Goal: Task Accomplishment & Management: Manage account settings

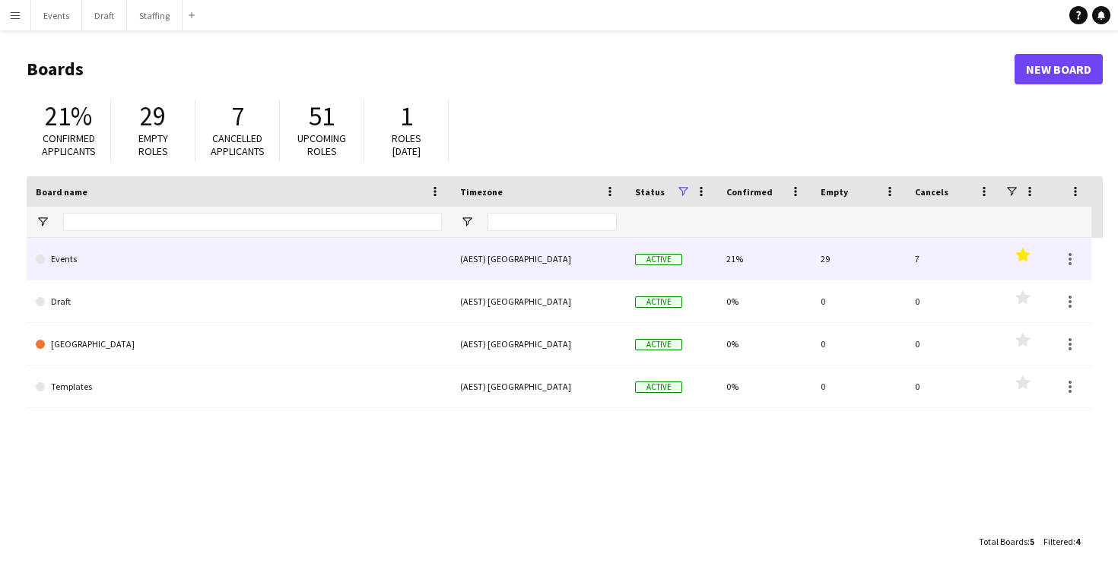
click at [255, 260] on link "Events" at bounding box center [239, 259] width 406 height 43
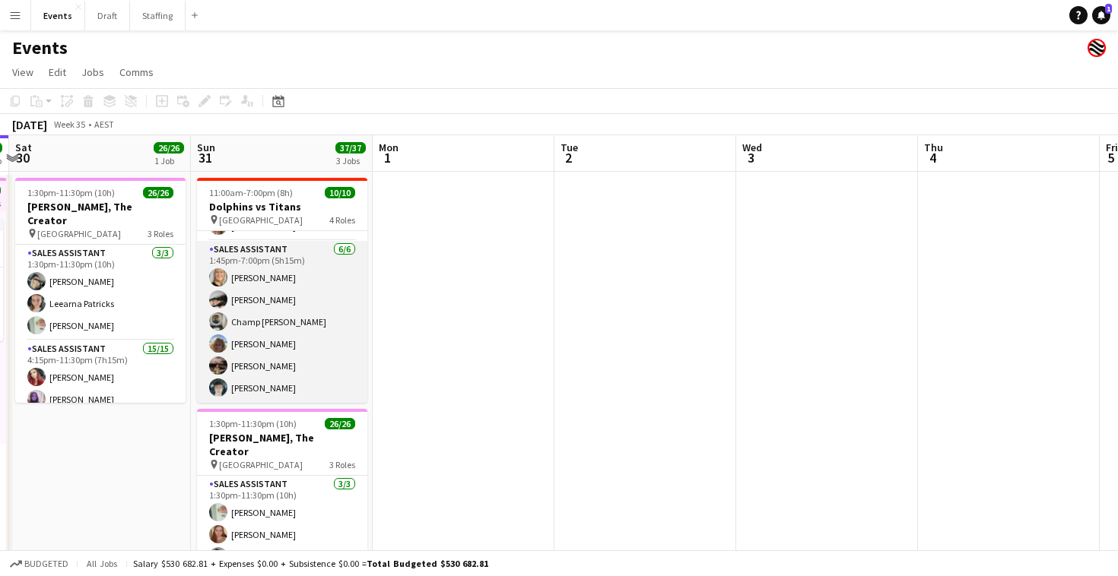
scroll to position [167, 0]
click at [261, 344] on app-card-role "Sales Assistant [DATE] 1:45pm-7:00pm (5h15m) [PERSON_NAME] [PERSON_NAME] [PERSO…" at bounding box center [282, 322] width 170 height 162
click at [268, 336] on app-card-role "Sales Assistant [DATE] 1:45pm-7:00pm (5h15m) [PERSON_NAME] [PERSON_NAME] [PERSO…" at bounding box center [282, 322] width 170 height 162
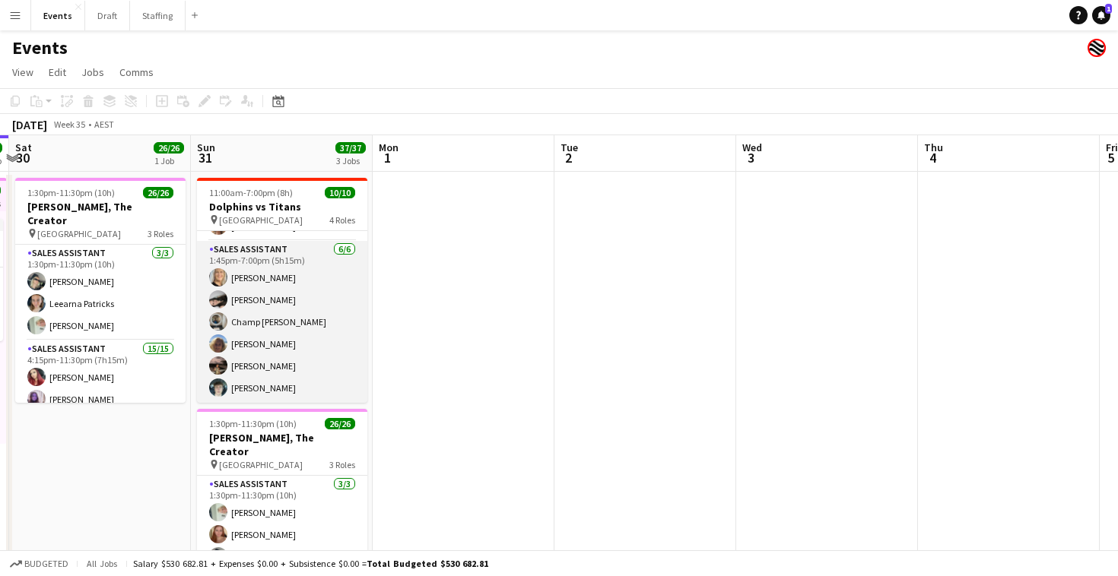
click at [268, 336] on app-card-role "Sales Assistant [DATE] 1:45pm-7:00pm (5h15m) [PERSON_NAME] [PERSON_NAME] [PERSO…" at bounding box center [282, 322] width 170 height 162
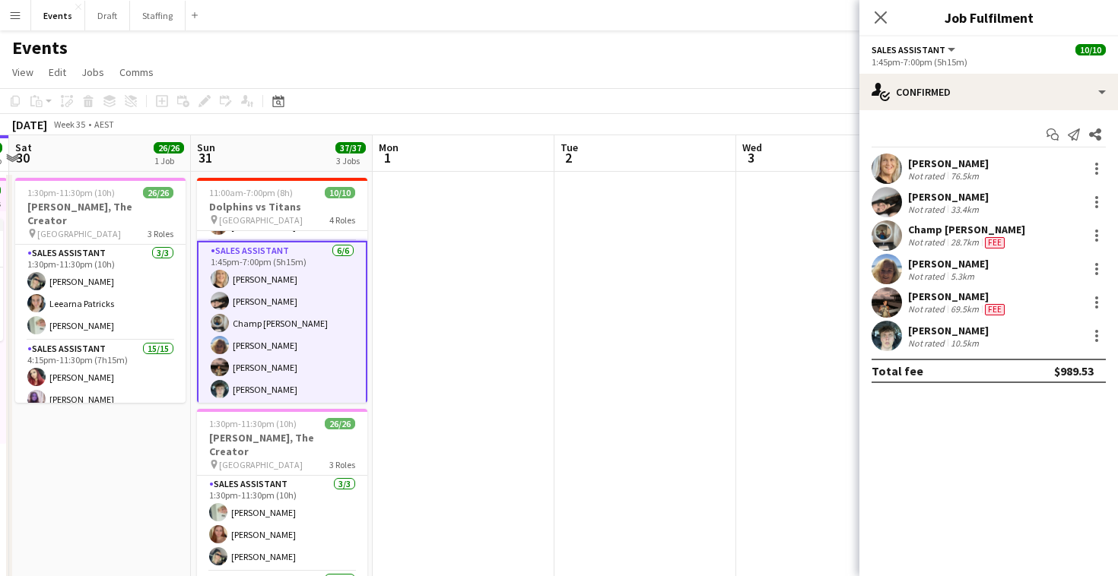
click at [936, 267] on div "[PERSON_NAME]" at bounding box center [948, 264] width 81 height 14
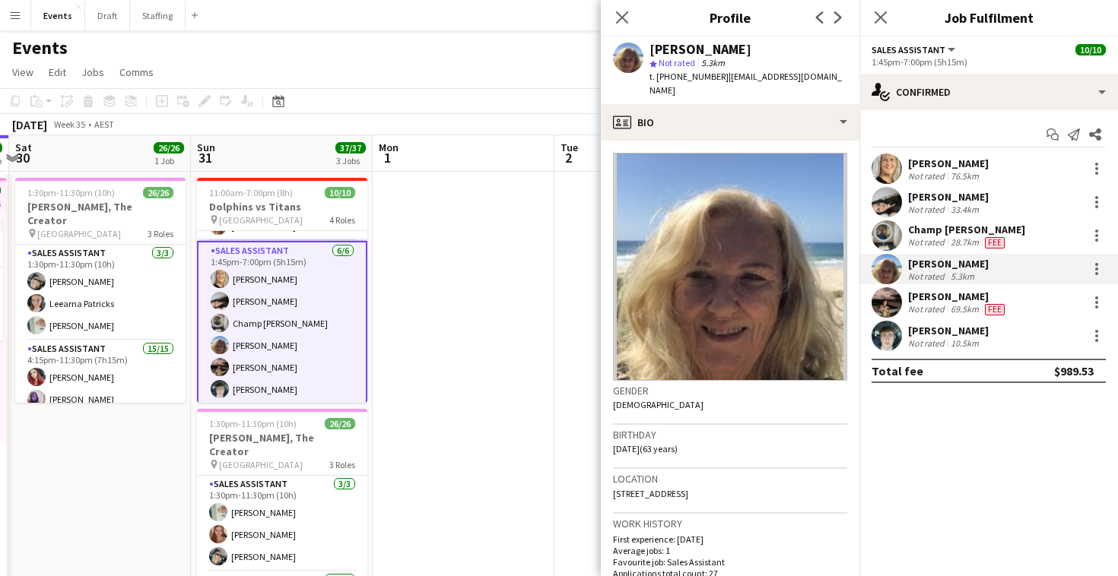
click at [619, 6] on div "Close pop-in" at bounding box center [622, 17] width 43 height 35
click at [623, 17] on icon at bounding box center [621, 17] width 14 height 14
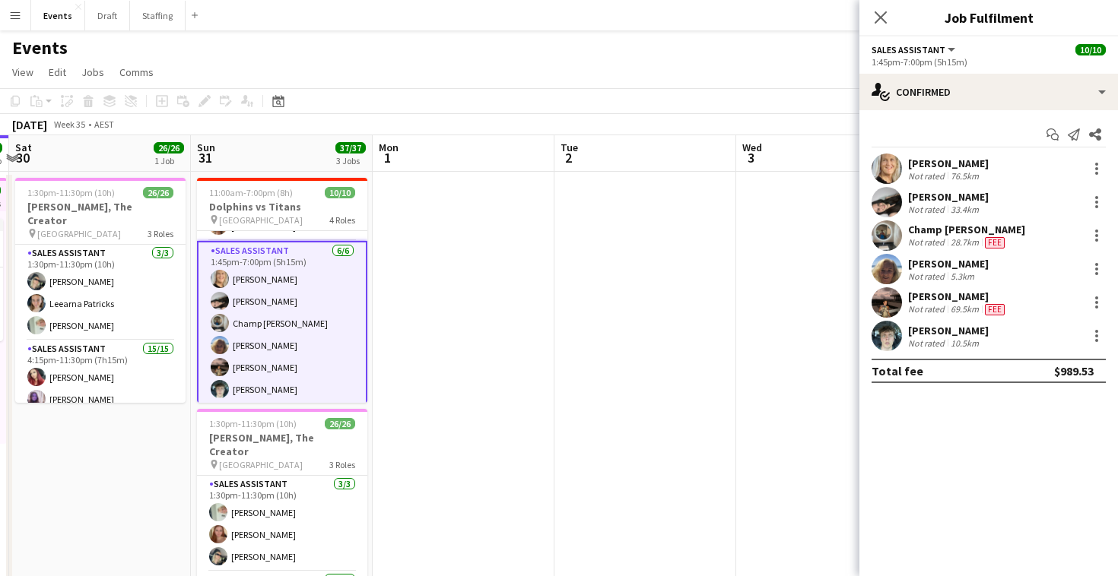
click at [959, 326] on div "[PERSON_NAME]" at bounding box center [948, 331] width 81 height 14
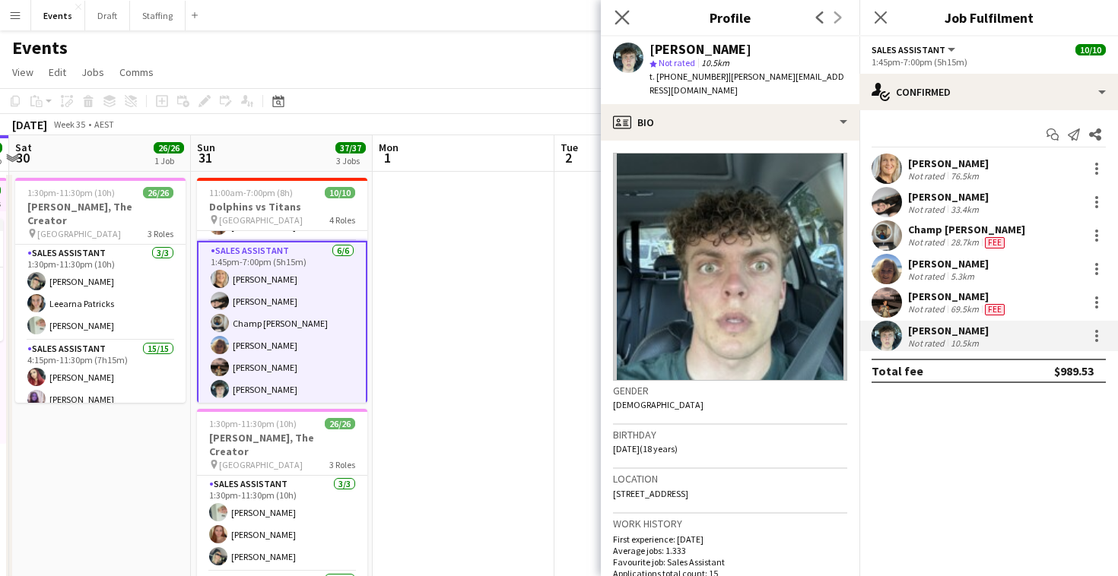
click at [617, 8] on app-icon "Close pop-in" at bounding box center [622, 18] width 22 height 22
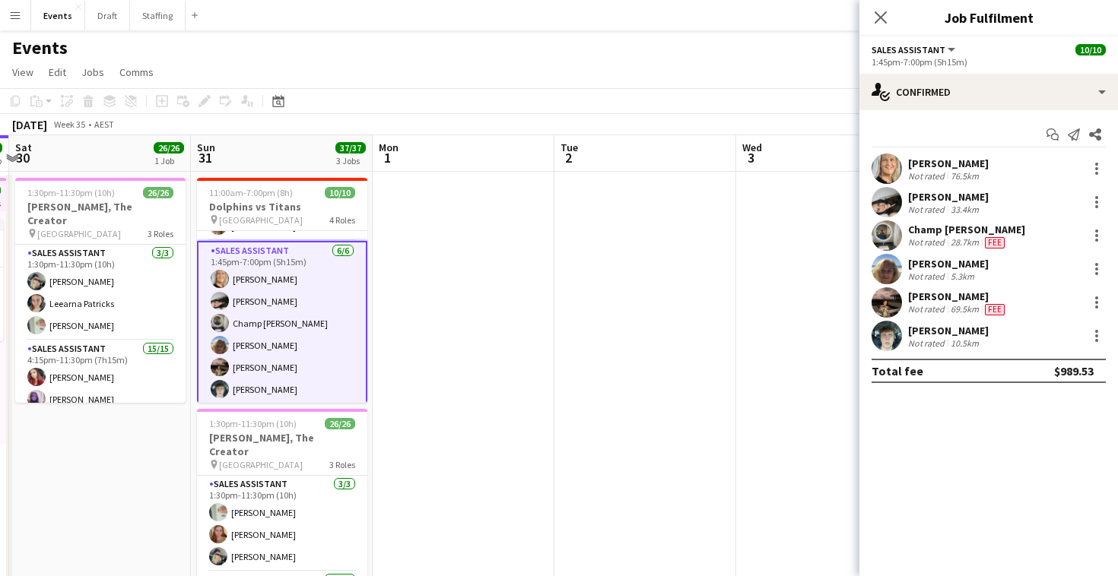
scroll to position [0, 0]
click at [874, 5] on div "Close pop-in" at bounding box center [880, 17] width 43 height 35
click at [875, 12] on icon at bounding box center [880, 17] width 14 height 14
